Goal: Transaction & Acquisition: Register for event/course

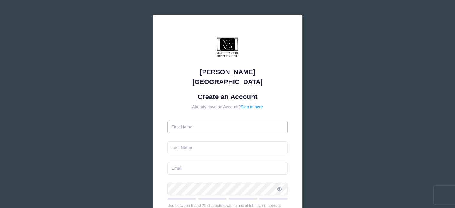
click at [186, 121] on input "text" at bounding box center [227, 127] width 121 height 13
type input "[PERSON_NAME]"
type input "[EMAIL_ADDRESS][DOMAIN_NAME]"
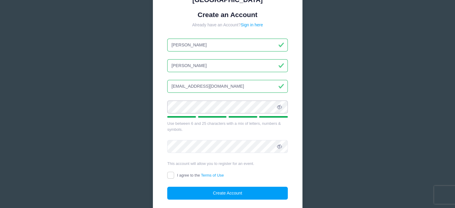
scroll to position [84, 0]
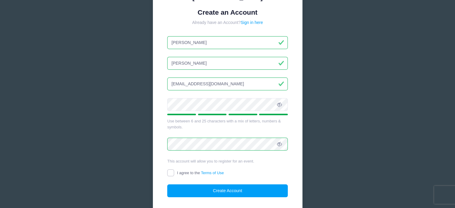
click at [170, 169] on input "I agree to the Terms of Use" at bounding box center [170, 172] width 7 height 7
checkbox input "true"
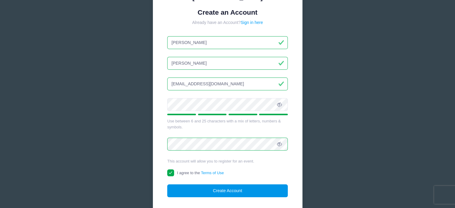
click at [209, 184] on button "Create Account" at bounding box center [227, 190] width 121 height 13
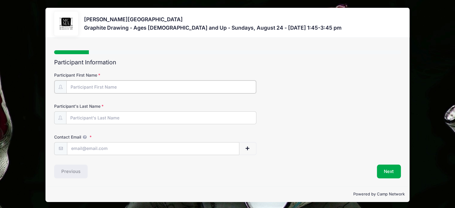
click at [84, 85] on input "Participant First Name" at bounding box center [161, 86] width 190 height 13
type input "[PERSON_NAME]"
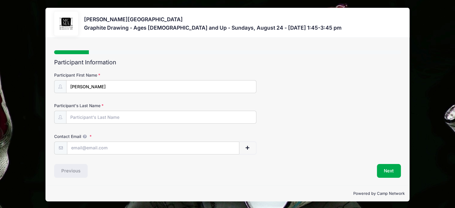
type input "[PERSON_NAME]"
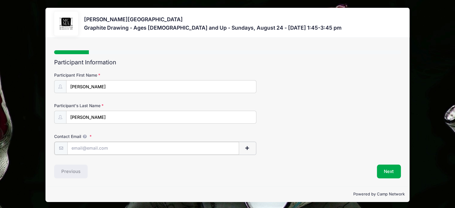
type input "[EMAIL_ADDRESS][DOMAIN_NAME]"
type input "[PERSON_NAME]"
type input "[EMAIL_ADDRESS][DOMAIN_NAME]"
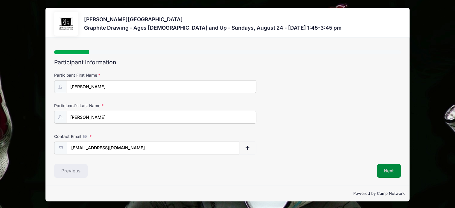
click at [391, 170] on button "Next" at bounding box center [389, 171] width 24 height 14
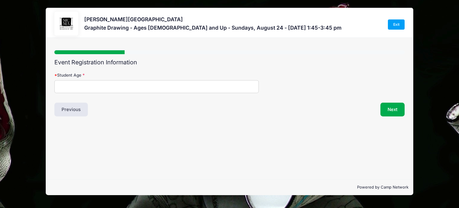
click at [127, 85] on input "Student Age" at bounding box center [156, 86] width 204 height 13
type input "16"
click at [392, 109] on button "Next" at bounding box center [393, 110] width 24 height 14
click at [68, 109] on button "Previous" at bounding box center [70, 110] width 33 height 14
click at [72, 111] on button "Previous" at bounding box center [70, 110] width 33 height 14
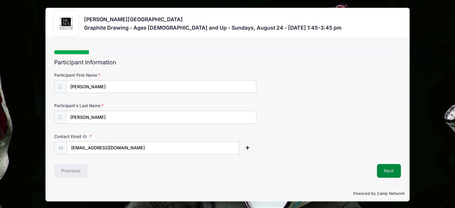
click at [389, 168] on button "Next" at bounding box center [389, 171] width 24 height 14
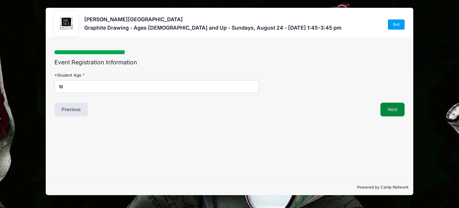
click at [391, 112] on button "Next" at bounding box center [393, 110] width 24 height 14
click at [110, 86] on input "Address" at bounding box center [156, 86] width 204 height 13
type input "[STREET_ADDRESS]"
click at [392, 107] on button "Next" at bounding box center [393, 110] width 24 height 14
click at [196, 88] on input "City" at bounding box center [156, 86] width 204 height 13
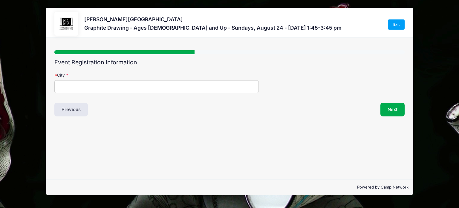
type input "a"
type input "[GEOGRAPHIC_DATA]"
click at [385, 107] on button "Next" at bounding box center [393, 110] width 24 height 14
click at [82, 87] on select "[US_STATE] [US_STATE] [US_STATE] [US_STATE] [US_STATE] Armed Forces Africa Arme…" at bounding box center [87, 86] width 66 height 13
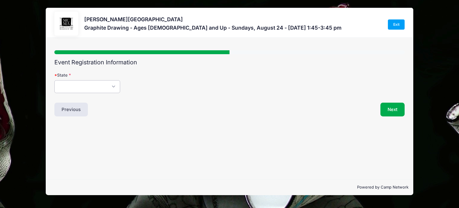
select select "GA"
click at [54, 80] on select "[US_STATE] [US_STATE] [US_STATE] [US_STATE] [US_STATE] Armed Forces Africa Arme…" at bounding box center [87, 86] width 66 height 13
click at [382, 109] on button "Next" at bounding box center [393, 110] width 24 height 14
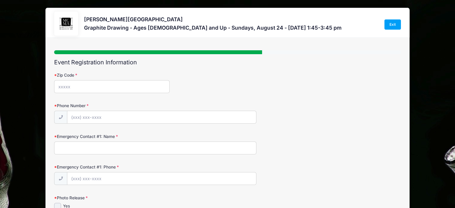
click at [141, 87] on input "Zip Code" at bounding box center [111, 86] width 115 height 13
type input "30328"
click at [106, 117] on input "Phone Number" at bounding box center [161, 117] width 189 height 13
type input "[PHONE_NUMBER]"
click at [94, 151] on input "Emergency Contact #1: Name" at bounding box center [155, 147] width 202 height 13
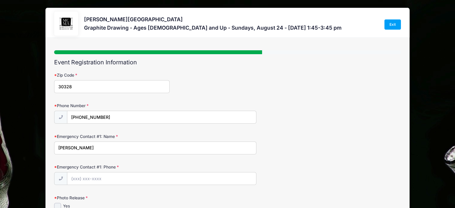
type input "[PERSON_NAME]"
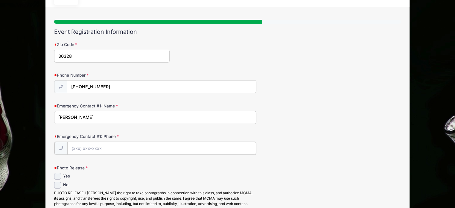
scroll to position [35, 0]
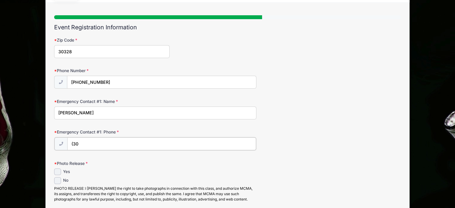
type input "(3"
type input "[PHONE_NUMBER]"
click at [57, 179] on input "No" at bounding box center [57, 179] width 7 height 7
checkbox input "true"
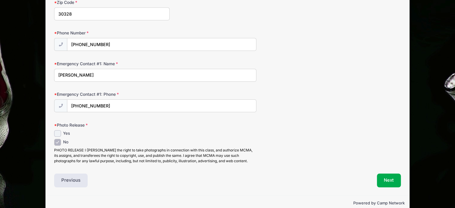
scroll to position [68, 0]
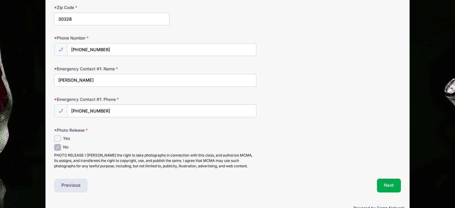
click at [341, 172] on div "Event Registration Information Zip Code 30328 Phone Number [PHONE_NUMBER] Emerg…" at bounding box center [227, 91] width 347 height 201
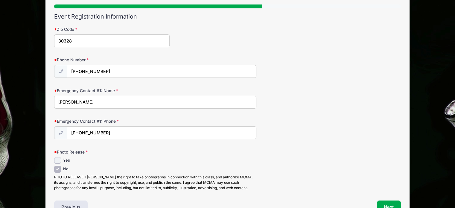
scroll to position [45, 0]
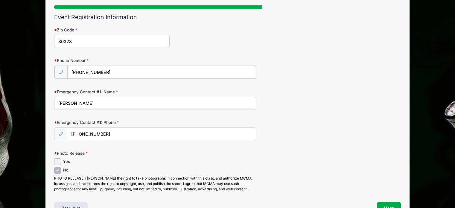
click at [111, 70] on input "[PHONE_NUMBER]" at bounding box center [161, 72] width 189 height 13
click at [389, 205] on button "Next" at bounding box center [389, 208] width 24 height 14
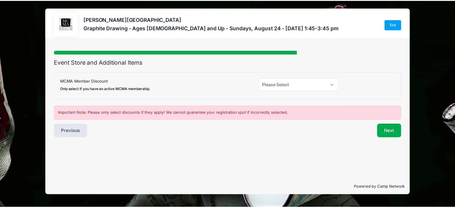
scroll to position [0, 0]
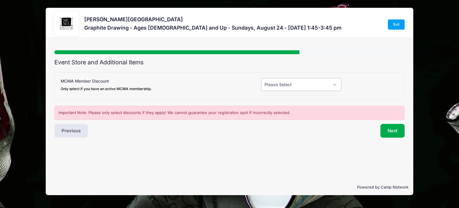
click at [300, 84] on select "Please Select Yes (-$20.00) No" at bounding box center [301, 84] width 80 height 13
select select "0"
click at [261, 78] on select "Please Select Yes (-$20.00) No" at bounding box center [301, 84] width 80 height 13
click at [392, 131] on button "Next" at bounding box center [393, 131] width 24 height 14
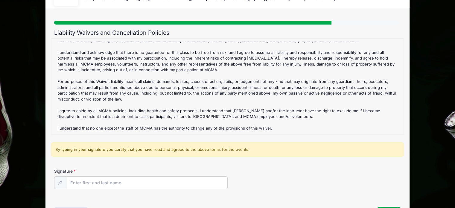
scroll to position [73, 0]
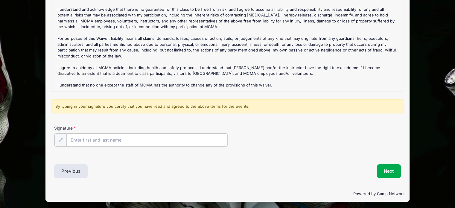
click at [187, 141] on input "Signature" at bounding box center [146, 139] width 161 height 13
type input "[PERSON_NAME]"
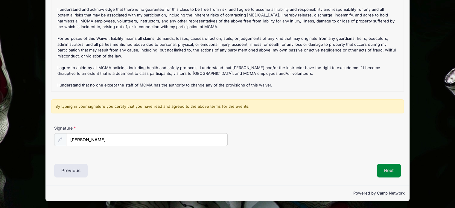
click at [388, 168] on button "Next" at bounding box center [389, 171] width 24 height 14
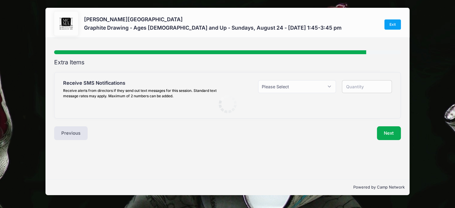
scroll to position [0, 0]
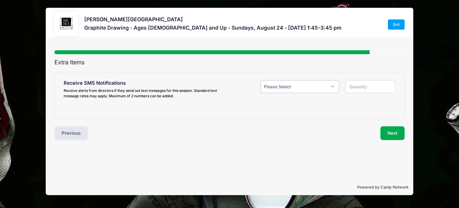
click at [280, 88] on select "Please Select Yes ($0.00) No" at bounding box center [300, 86] width 79 height 13
select select "1"
click at [261, 80] on select "Please Select Yes ($0.00) No" at bounding box center [300, 86] width 79 height 13
type input "1"
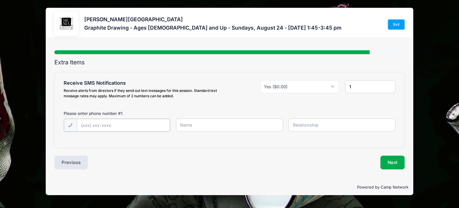
click at [0, 0] on input "text" at bounding box center [0, 0] width 0 height 0
type input "[PHONE_NUMBER]"
click at [0, 0] on input "text" at bounding box center [0, 0] width 0 height 0
type input "S"
type input "[PERSON_NAME]"
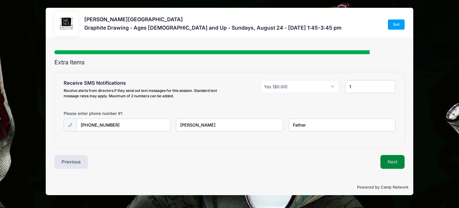
type input "Father"
click at [391, 159] on button "Next" at bounding box center [393, 162] width 24 height 14
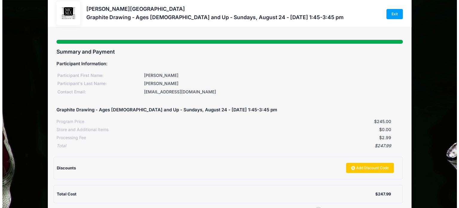
scroll to position [29, 0]
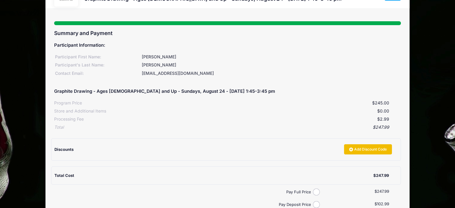
click at [370, 151] on link "Add Discount Code" at bounding box center [368, 149] width 48 height 10
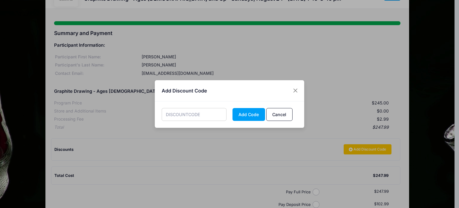
click at [199, 112] on input "text" at bounding box center [194, 114] width 65 height 13
type input "KIDS2025"
click at [251, 115] on button "Add Code" at bounding box center [249, 114] width 33 height 13
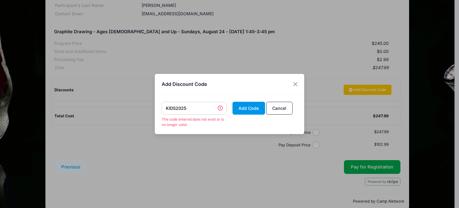
scroll to position [92, 0]
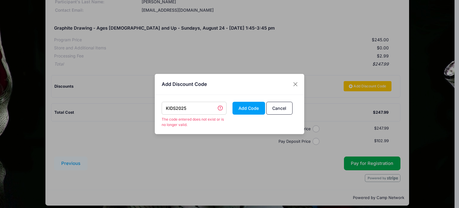
drag, startPoint x: 189, startPoint y: 108, endPoint x: 125, endPoint y: 112, distance: 64.1
click at [125, 112] on div "Add Discount Code KIDS2025 The code entered does not exist or is no longer vali…" at bounding box center [229, 104] width 459 height 208
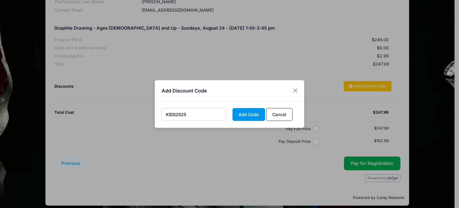
click at [243, 115] on button "Add Code" at bounding box center [249, 114] width 33 height 13
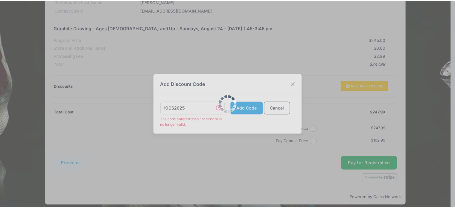
scroll to position [97, 0]
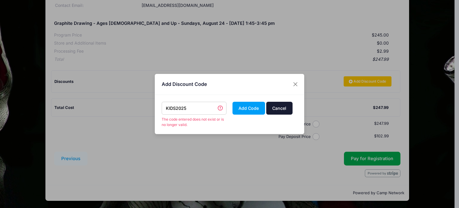
click at [275, 110] on button "Cancel" at bounding box center [279, 108] width 26 height 13
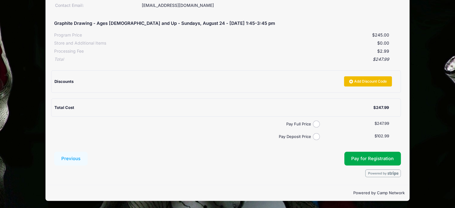
click at [370, 82] on link "Add Discount Code" at bounding box center [368, 81] width 48 height 10
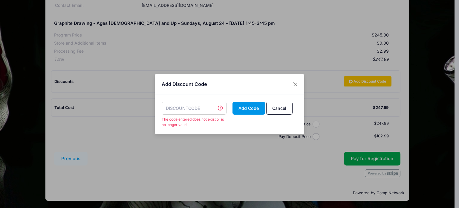
click at [250, 106] on button "Add Code" at bounding box center [249, 108] width 33 height 13
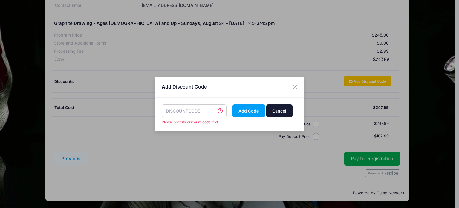
click at [277, 110] on button "Cancel" at bounding box center [279, 110] width 26 height 13
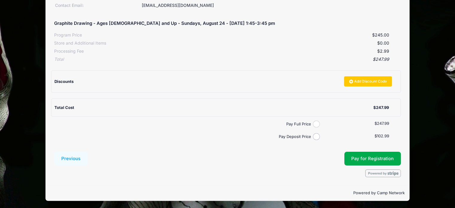
click at [316, 123] on input "Pay Full Price" at bounding box center [316, 124] width 7 height 7
radio input "true"
click at [367, 160] on span "Pay for Registration" at bounding box center [372, 158] width 42 height 5
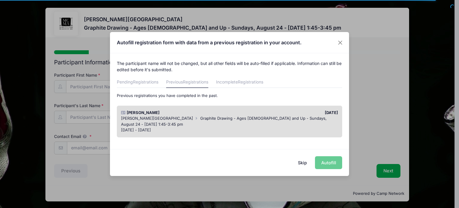
scroll to position [0, 0]
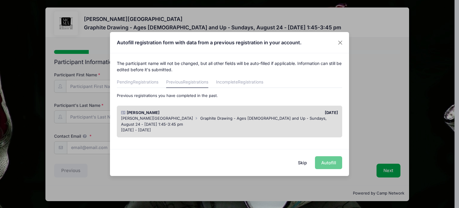
click at [300, 161] on button "Skip" at bounding box center [302, 162] width 21 height 13
